Goal: Navigation & Orientation: Go to known website

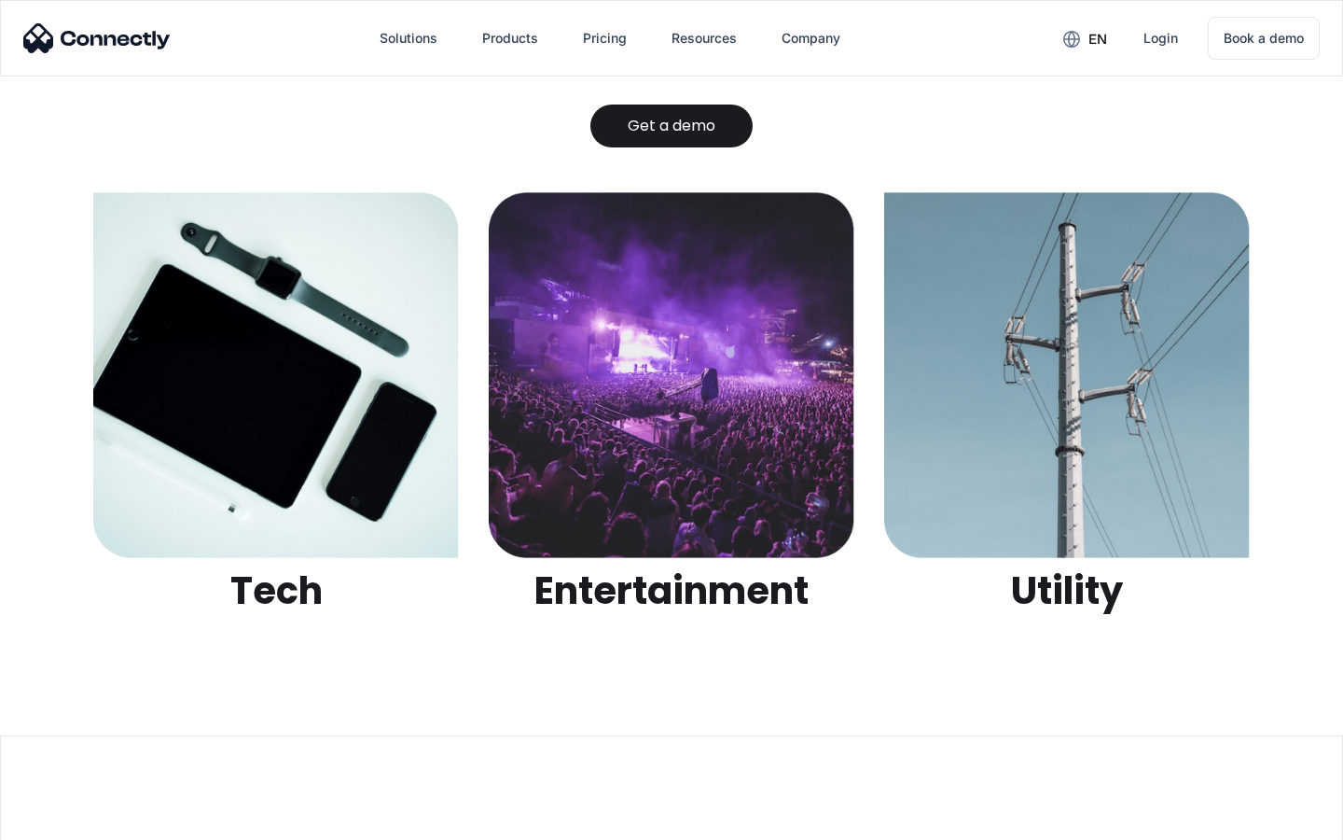
scroll to position [5885, 0]
